Goal: Information Seeking & Learning: Learn about a topic

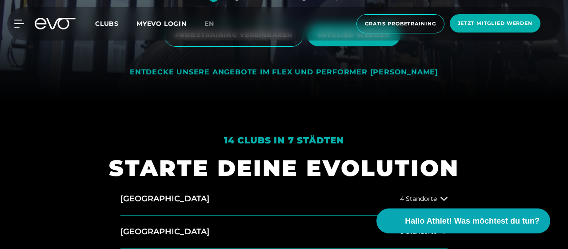
scroll to position [222, 0]
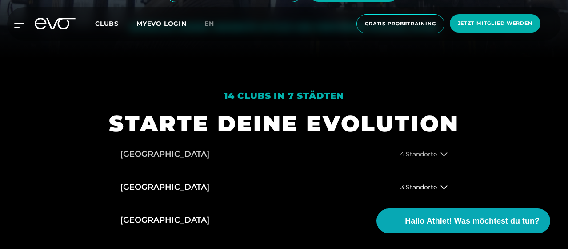
click at [287, 149] on button "[GEOGRAPHIC_DATA] 4 Standorte" at bounding box center [284, 154] width 327 height 33
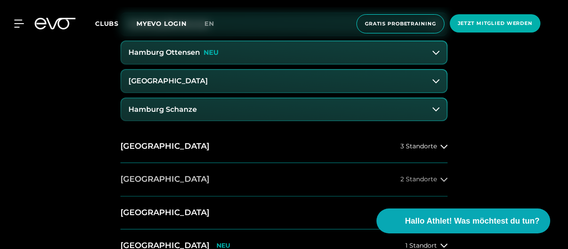
scroll to position [400, 0]
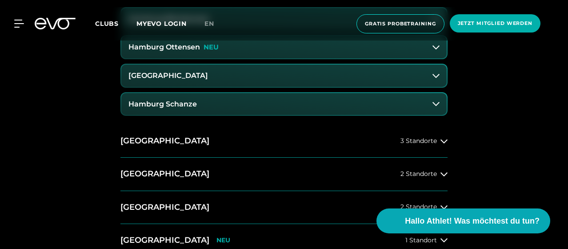
click at [202, 101] on button "Hamburg Schanze" at bounding box center [284, 104] width 326 height 22
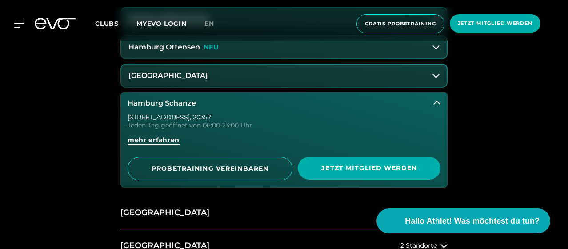
click at [149, 137] on span "mehr erfahren" at bounding box center [154, 139] width 52 height 9
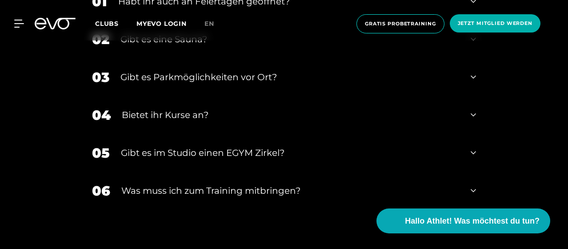
scroll to position [2669, 0]
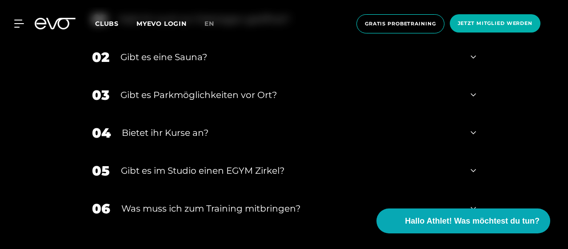
click at [189, 164] on div "Gibt es im Studio einen EGYM Zirkel?" at bounding box center [290, 170] width 339 height 13
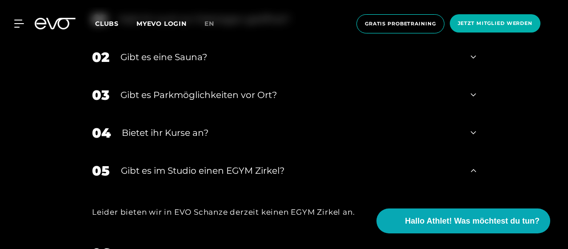
click at [189, 164] on div "Gibt es im Studio einen EGYM Zirkel?" at bounding box center [290, 170] width 339 height 13
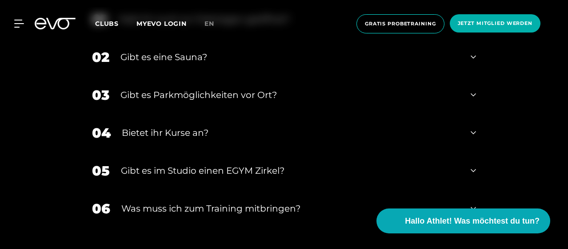
click at [194, 201] on div "Was muss ich zum Training mitbringen?" at bounding box center [290, 207] width 338 height 13
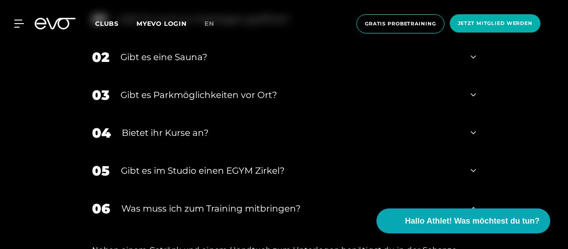
click at [188, 126] on div "Bietet ihr Kurse an?" at bounding box center [291, 132] width 338 height 13
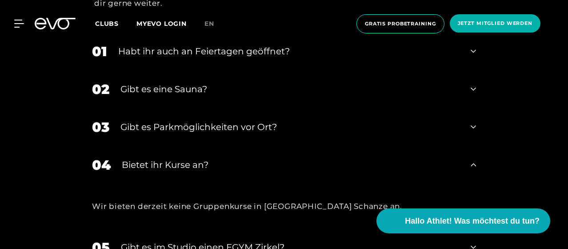
scroll to position [2624, 0]
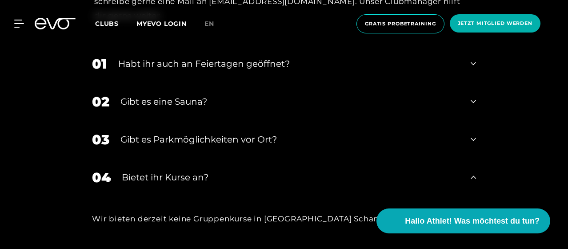
click at [185, 133] on div "Gibt es Parkmöglichkeiten vor Ort?" at bounding box center [290, 139] width 339 height 13
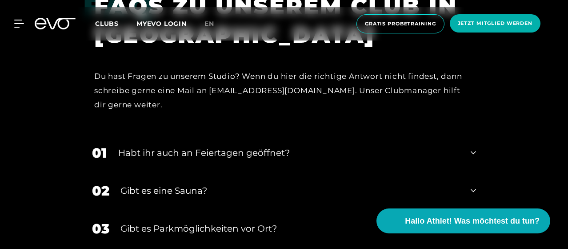
scroll to position [2535, 0]
click at [179, 184] on div "Gibt es eine Sauna?" at bounding box center [290, 190] width 339 height 13
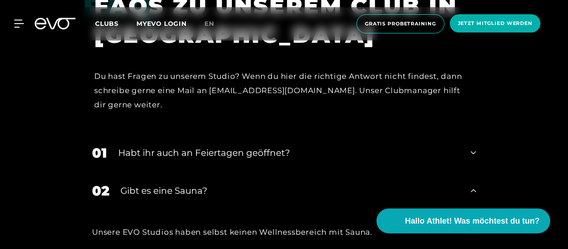
click at [178, 146] on div "Habt ihr auch an Feiertagen geöffnet?" at bounding box center [289, 152] width 342 height 13
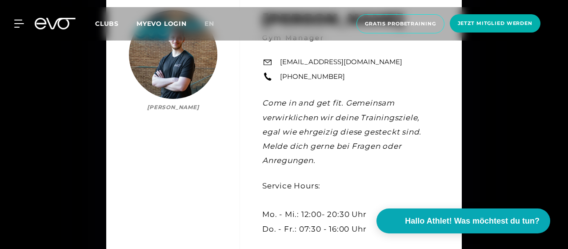
scroll to position [2091, 0]
